Goal: Information Seeking & Learning: Learn about a topic

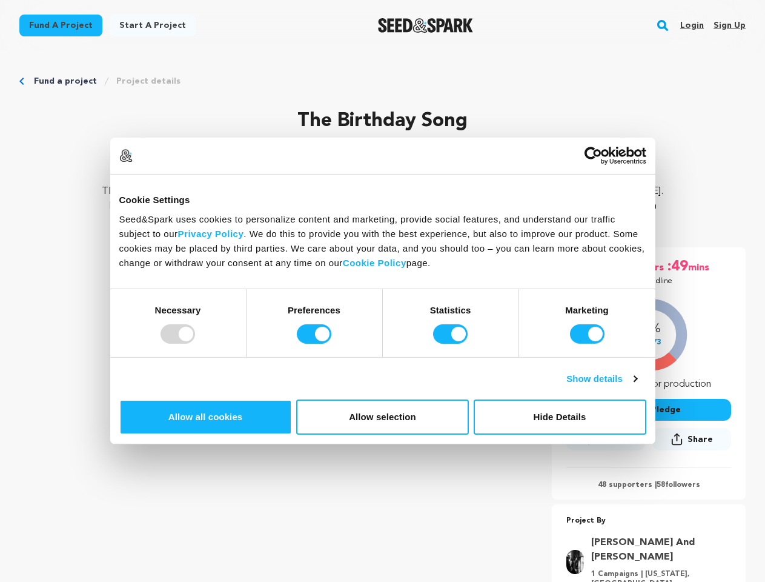
click at [195, 344] on div at bounding box center [178, 333] width 35 height 19
click at [331, 344] on input "Preferences" at bounding box center [314, 333] width 35 height 19
checkbox input "false"
click at [452, 344] on input "Statistics" at bounding box center [450, 333] width 35 height 19
checkbox input "false"
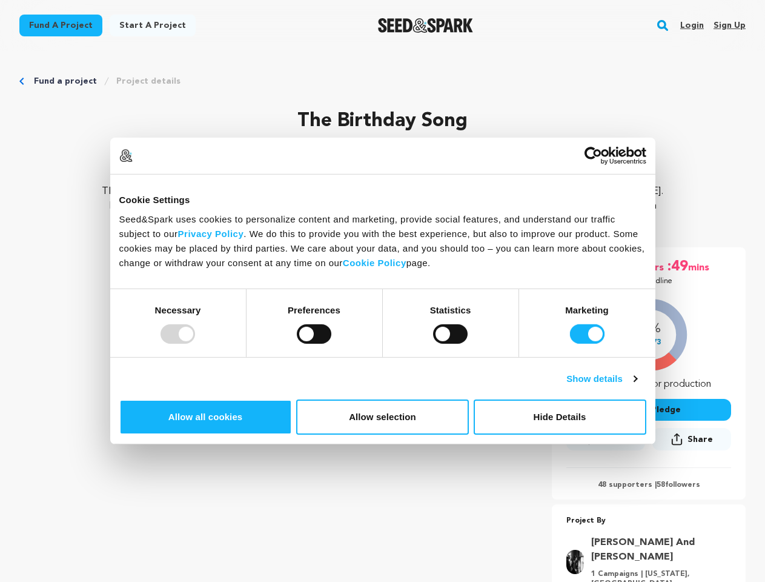
click at [570, 344] on input "Marketing" at bounding box center [587, 333] width 35 height 19
checkbox input "false"
click at [637, 386] on link "Show details" at bounding box center [601, 378] width 70 height 15
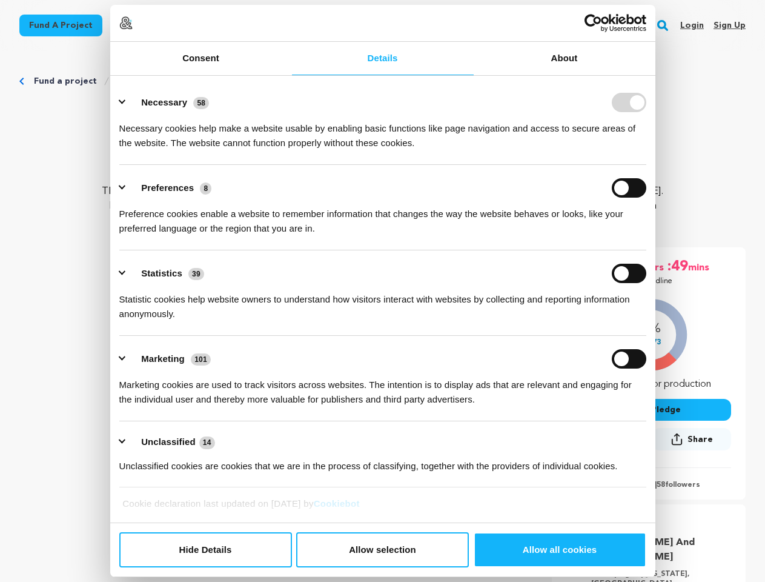
click at [656, 75] on link "About" at bounding box center [565, 58] width 182 height 33
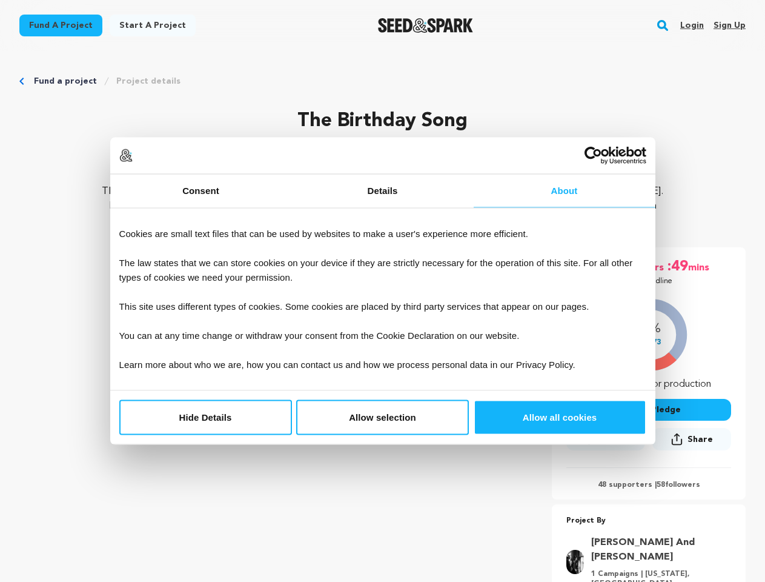
click at [669, 463] on div "09 days :00 hrs :49 mins Until Deadline 37% $7,473" at bounding box center [649, 373] width 194 height 252
click at [669, 502] on div "09 days :00 hrs :49 mins Until Deadline 37% $7,473 $" at bounding box center [649, 440] width 194 height 387
click at [665, 25] on rect "button" at bounding box center [663, 25] width 15 height 15
click at [0, 0] on input "text" at bounding box center [0, 0] width 0 height 0
